Goal: Book appointment/travel/reservation

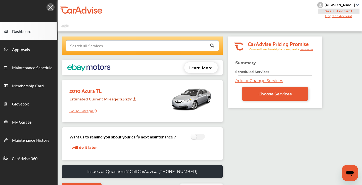
click at [112, 46] on input "text" at bounding box center [141, 45] width 150 height 10
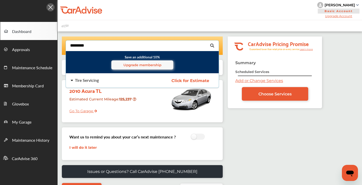
type input "*********"
click at [102, 79] on div "Tire Servicing" at bounding box center [111, 80] width 80 height 4
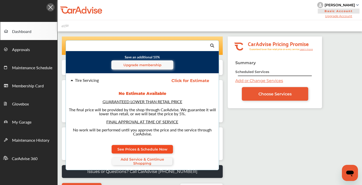
click at [141, 146] on link "See Prices & Schedule Now" at bounding box center [142, 149] width 61 height 9
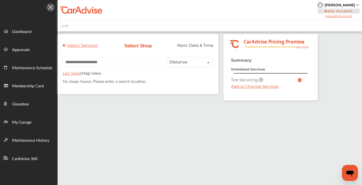
click at [147, 60] on input "text" at bounding box center [111, 62] width 96 height 10
click at [136, 63] on input "text" at bounding box center [111, 62] width 96 height 10
paste input "**********"
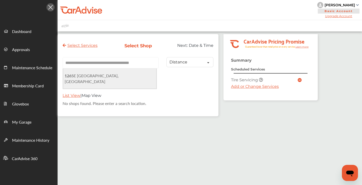
click at [105, 77] on span "[STREET_ADDRESS]" at bounding box center [92, 79] width 54 height 12
type input "**********"
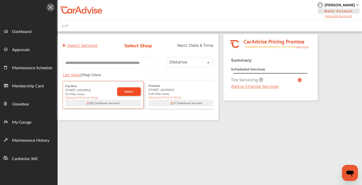
click at [125, 90] on span "Select" at bounding box center [128, 92] width 9 height 4
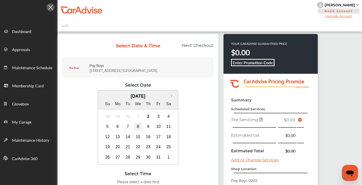
click at [138, 127] on div "8" at bounding box center [138, 126] width 8 height 8
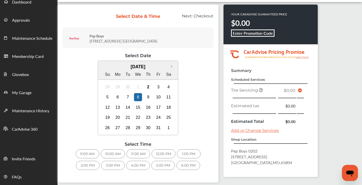
scroll to position [31, 0]
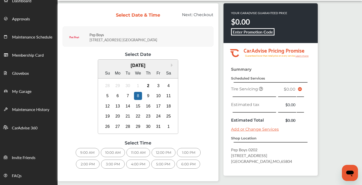
click at [114, 151] on div "10:00 AM" at bounding box center [113, 152] width 24 height 9
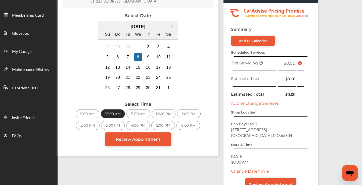
scroll to position [71, 0]
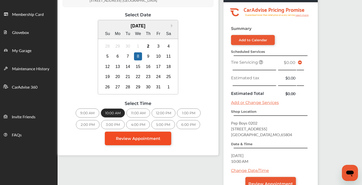
click at [141, 137] on span "Review Appointment" at bounding box center [138, 138] width 45 height 5
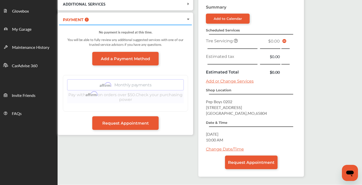
scroll to position [94, 0]
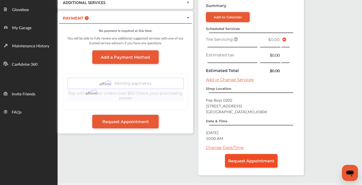
click at [243, 162] on span "Request Appointment" at bounding box center [251, 160] width 47 height 5
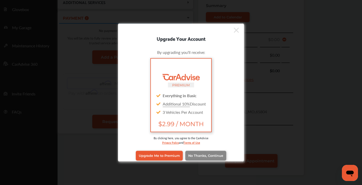
click at [201, 154] on span "No Thanks, Continue" at bounding box center [205, 156] width 35 height 4
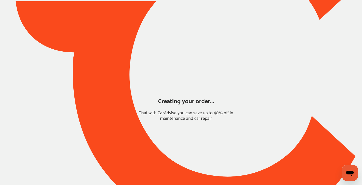
scroll to position [30, 0]
